Goal: Check status: Check status

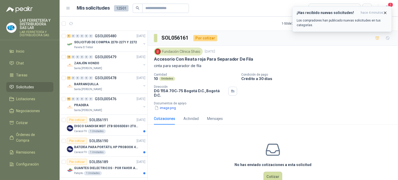
click at [384, 12] on icon "button" at bounding box center [385, 13] width 4 height 4
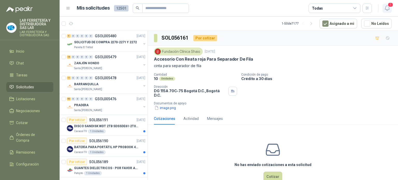
click at [385, 9] on icon "button" at bounding box center [387, 8] width 4 height 5
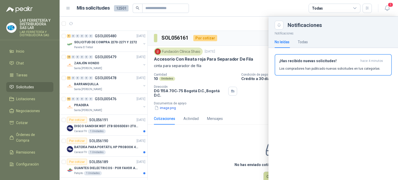
click at [233, 8] on article "Mis solicitudes 12501 Todas" at bounding box center [224, 8] width 295 height 9
drag, startPoint x: 190, startPoint y: 16, endPoint x: 152, endPoint y: 16, distance: 38.6
click at [187, 16] on header "Mis solicitudes 12501 Todas 1" at bounding box center [229, 8] width 338 height 17
click at [215, 17] on div at bounding box center [229, 98] width 338 height 163
